Goal: Navigation & Orientation: Find specific page/section

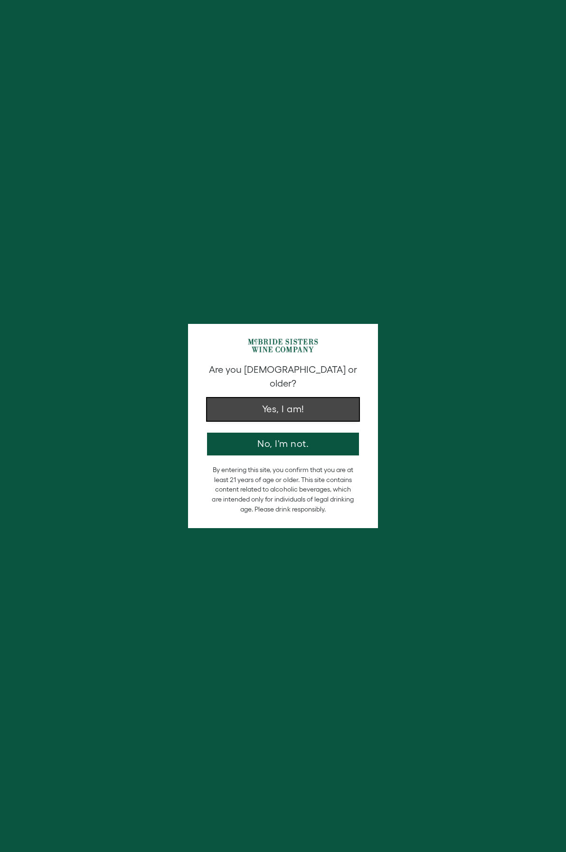
click at [307, 403] on button "Yes, I am!" at bounding box center [283, 409] width 152 height 23
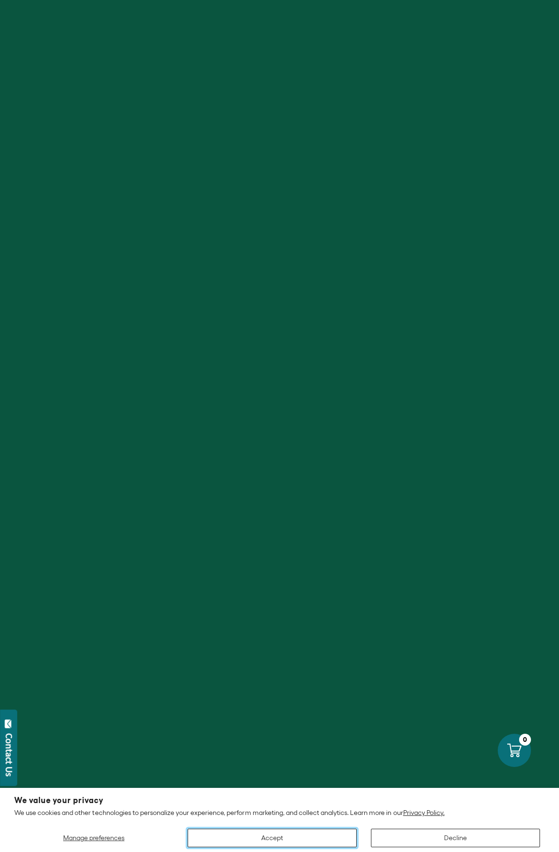
click at [241, 832] on button "Accept" at bounding box center [272, 838] width 169 height 19
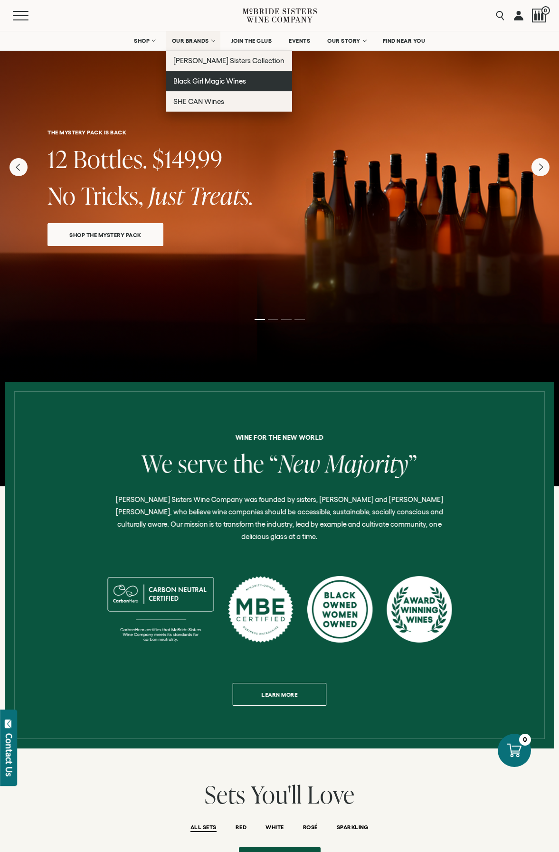
click at [180, 75] on link "Black Girl Magic Wines" at bounding box center [229, 81] width 127 height 20
click at [189, 36] on link "OUR BRANDS" at bounding box center [193, 40] width 55 height 19
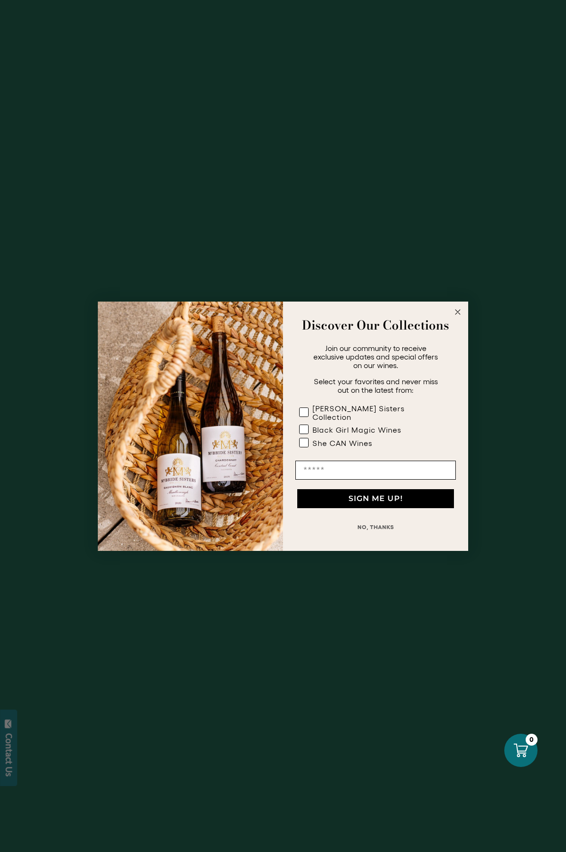
click at [374, 521] on button "NO, THANKS" at bounding box center [375, 527] width 161 height 19
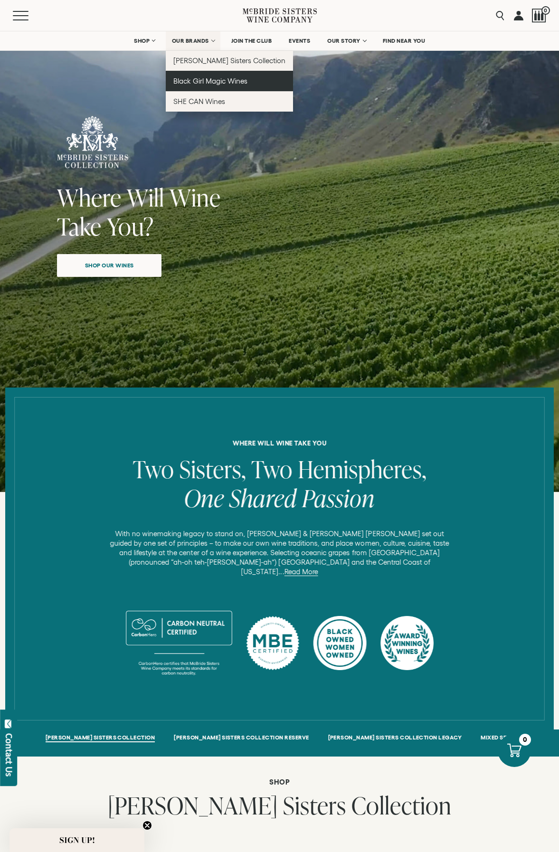
click at [190, 80] on span "Black Girl Magic Wines" at bounding box center [210, 81] width 74 height 8
